Goal: Information Seeking & Learning: Learn about a topic

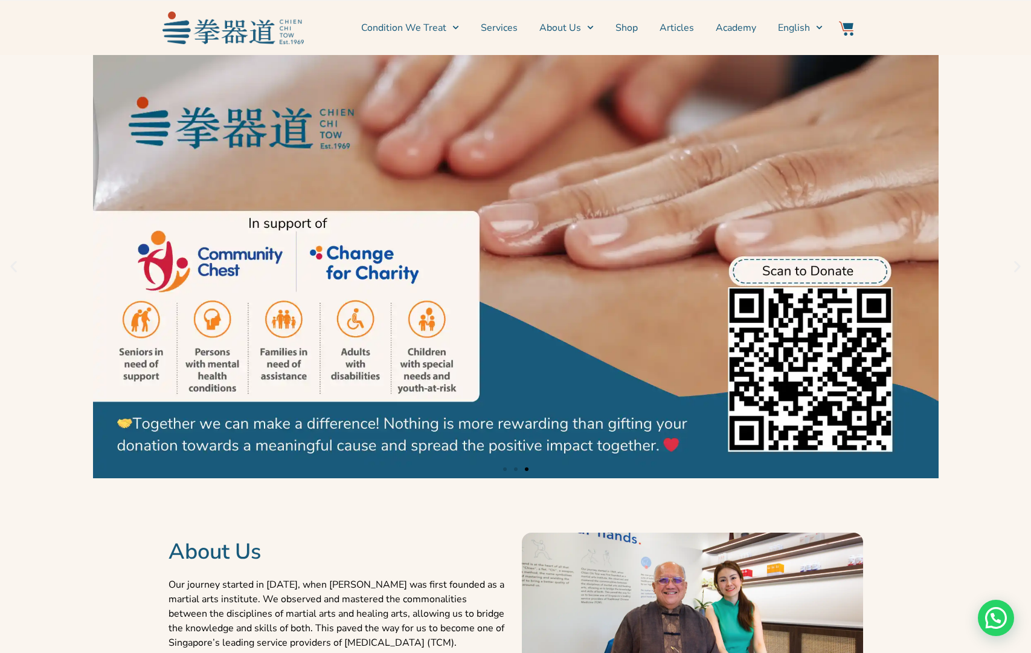
click at [972, 220] on link "3 / 3" at bounding box center [515, 266] width 1031 height 423
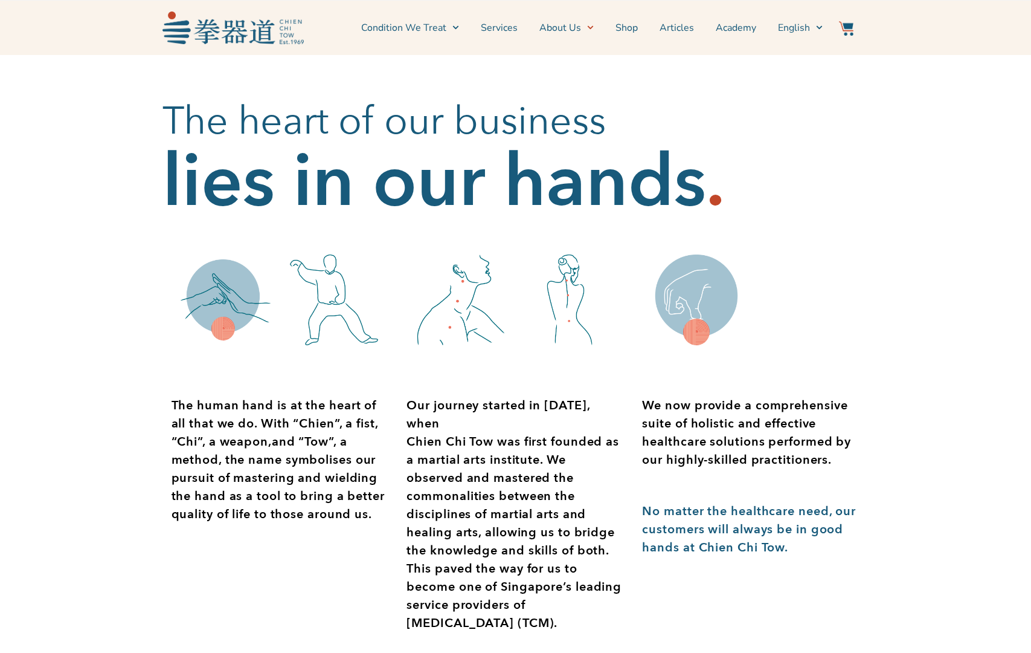
click at [499, 432] on p "Our journey started in 1969, when Chien Chi Tow was first founded as a martial …" at bounding box center [516, 514] width 218 height 236
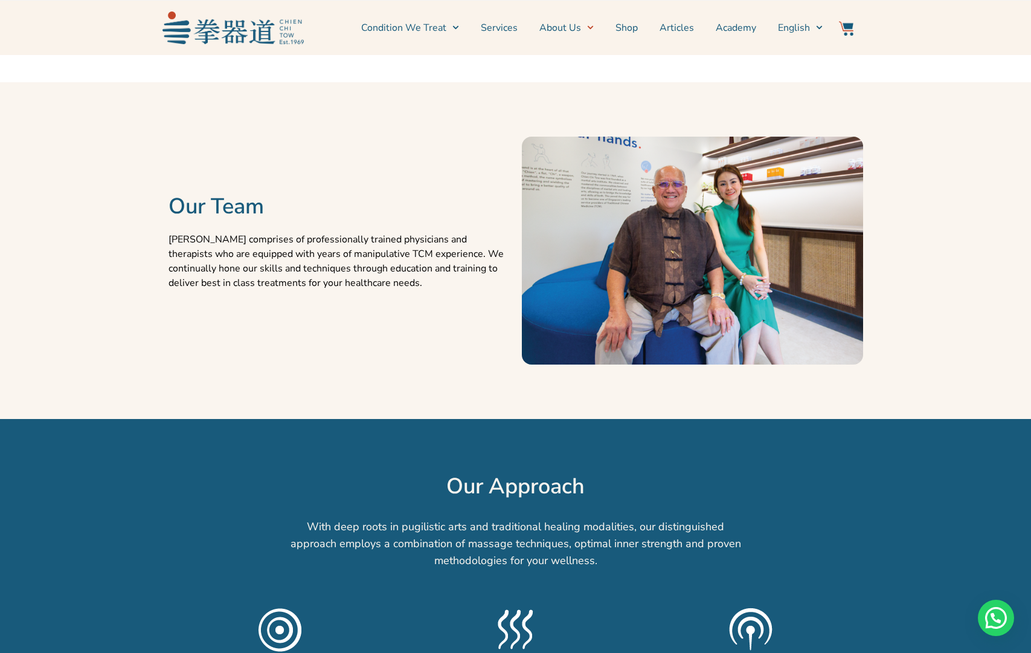
scroll to position [459, 0]
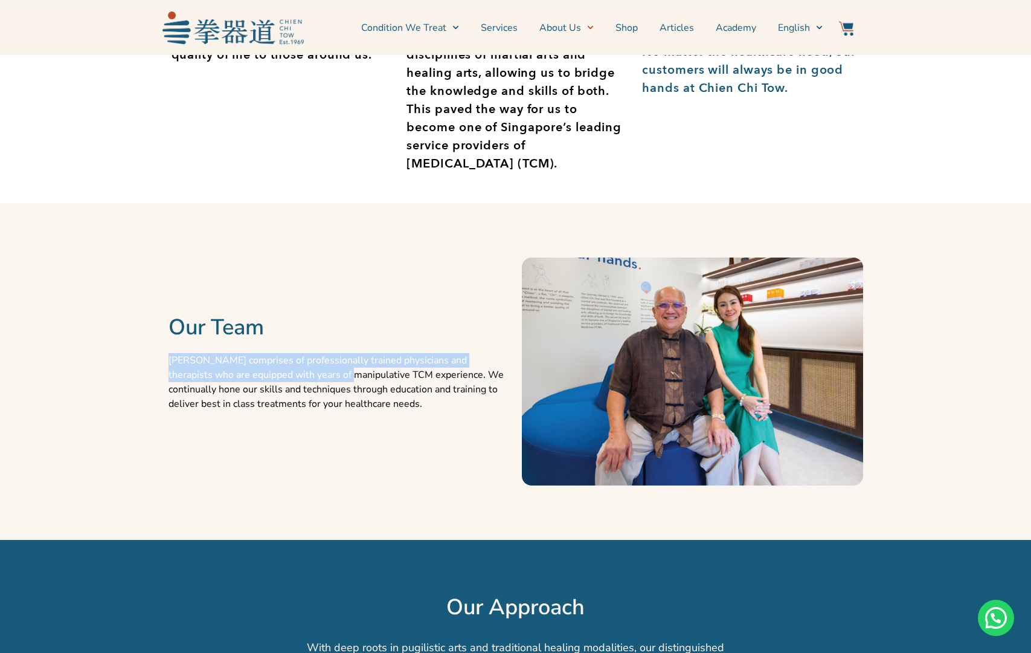
drag, startPoint x: 167, startPoint y: 360, endPoint x: 306, endPoint y: 380, distance: 140.4
click at [306, 380] on div "Our Team Chien Chi Tow comprises of professionally trained physicians and thera…" at bounding box center [339, 371] width 353 height 324
click at [576, 25] on link "About Us" at bounding box center [567, 28] width 54 height 30
